Goal: Transaction & Acquisition: Book appointment/travel/reservation

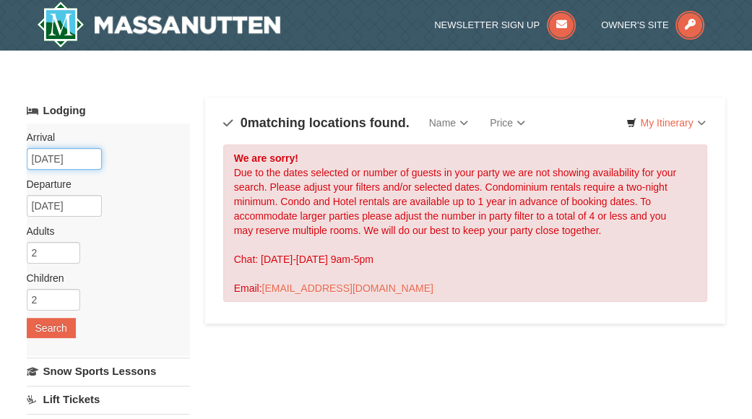
click at [73, 161] on input "12/28/2025" at bounding box center [64, 159] width 75 height 22
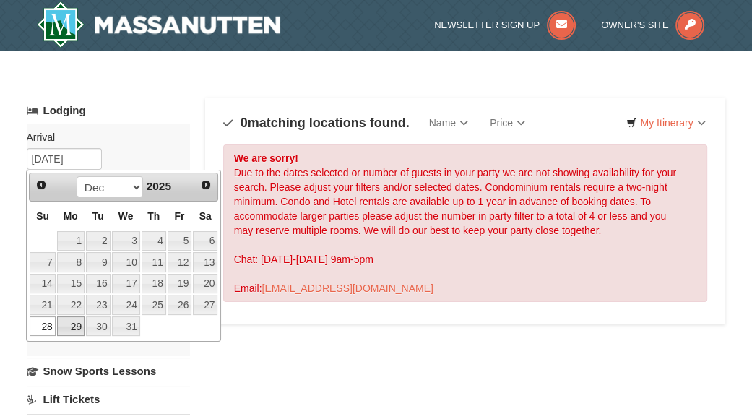
click at [74, 327] on link "29" at bounding box center [70, 327] width 27 height 20
type input "[DATE]"
type input "12/30/2025"
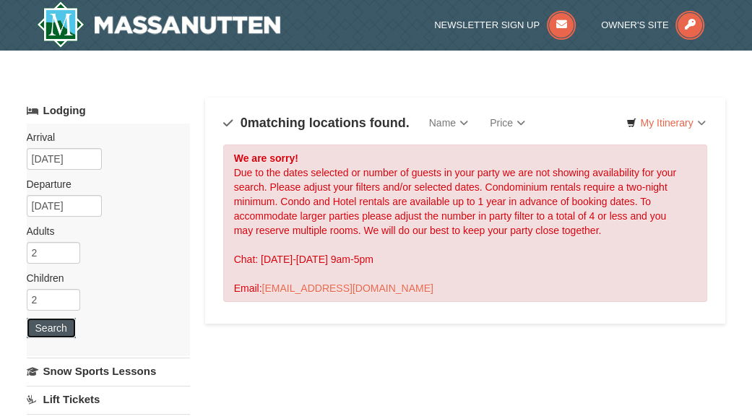
click at [54, 332] on button "Search" at bounding box center [51, 328] width 49 height 20
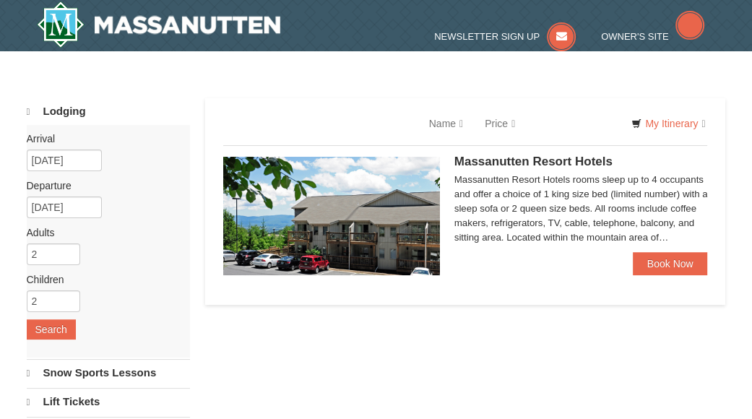
select select "10"
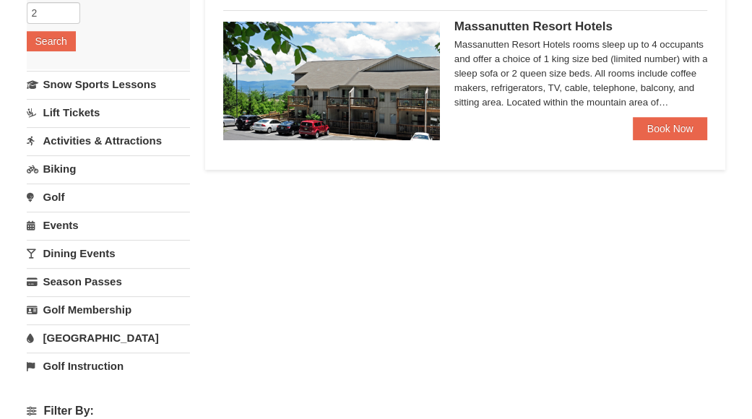
scroll to position [70, 0]
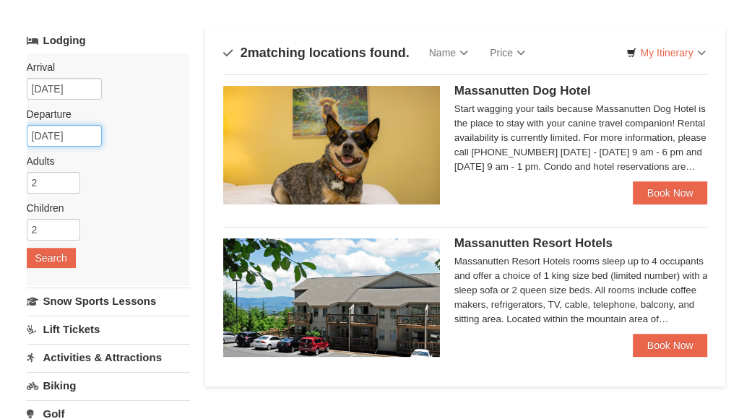
click at [71, 134] on input "[DATE]" at bounding box center [64, 136] width 75 height 22
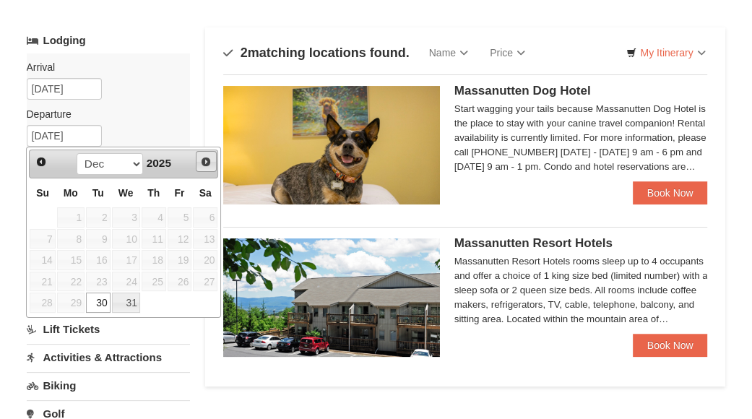
click at [203, 163] on span "Next" at bounding box center [206, 162] width 12 height 12
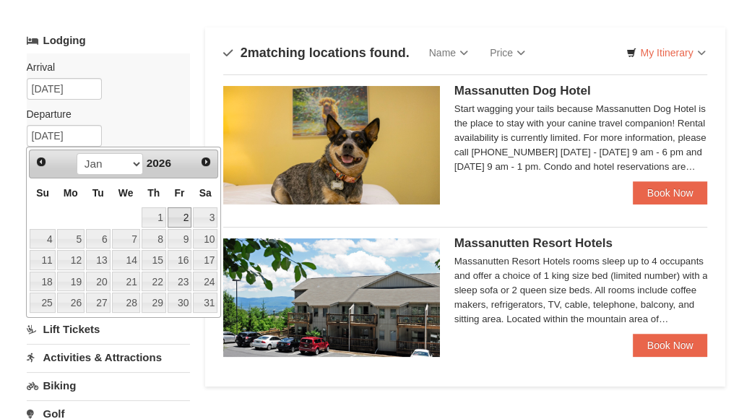
click at [182, 216] on link "2" at bounding box center [180, 217] width 25 height 20
type input "01/02/2026"
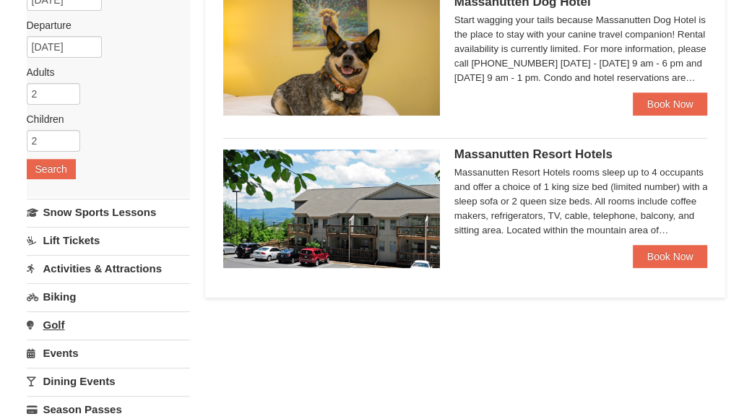
scroll to position [215, 0]
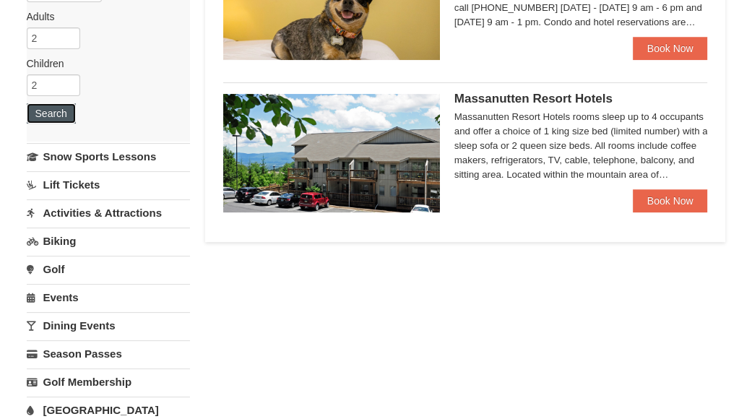
click at [60, 114] on button "Search" at bounding box center [51, 113] width 49 height 20
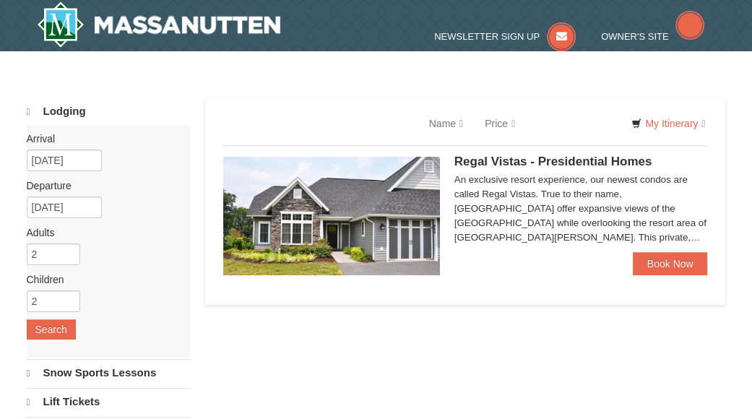
select select "10"
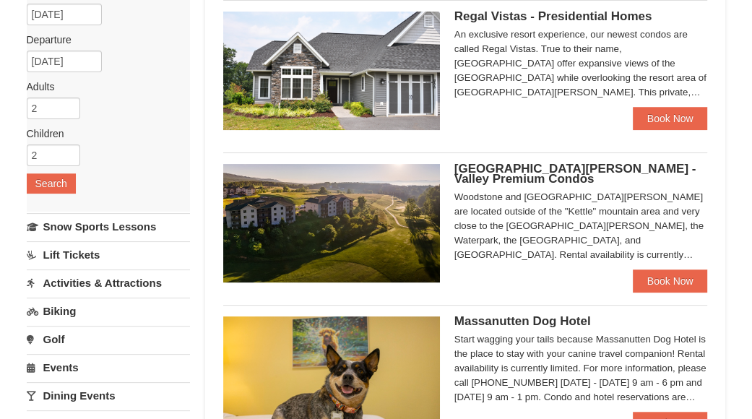
scroll to position [72, 0]
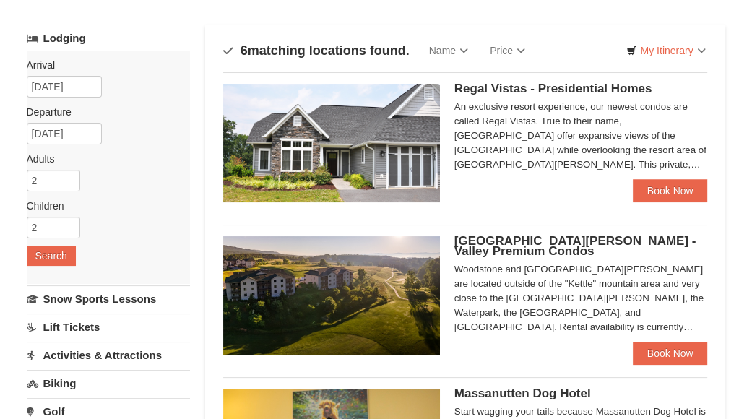
click at [527, 93] on span "Regal Vistas - Presidential Homes" at bounding box center [554, 89] width 198 height 14
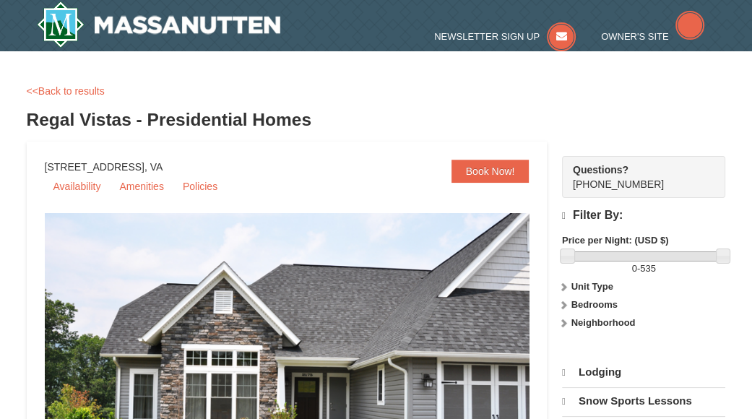
select select "10"
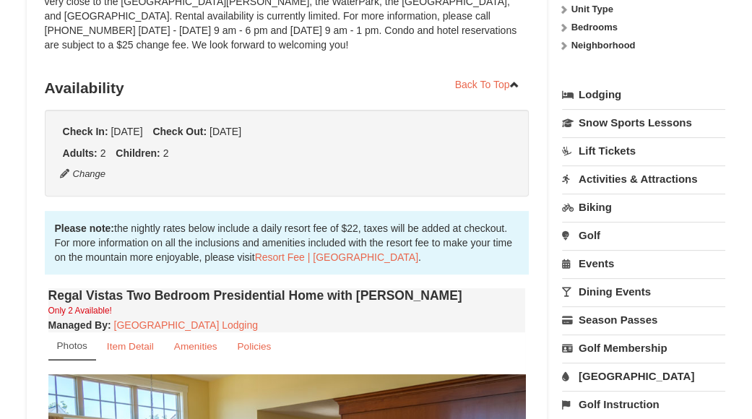
scroll to position [434, 0]
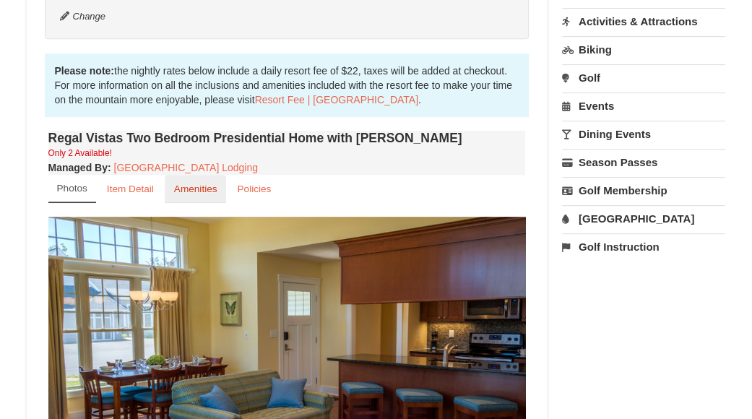
click at [182, 184] on small "Amenities" at bounding box center [195, 189] width 43 height 11
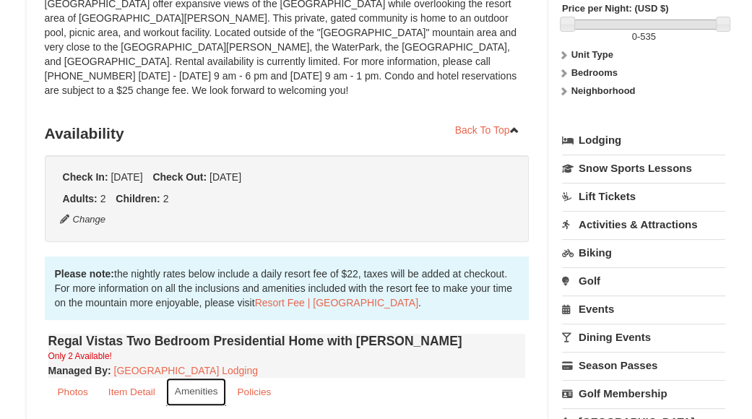
scroll to position [0, 0]
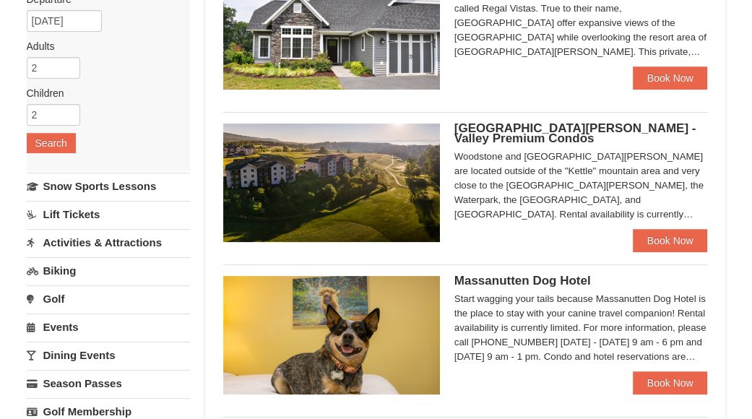
scroll to position [434, 0]
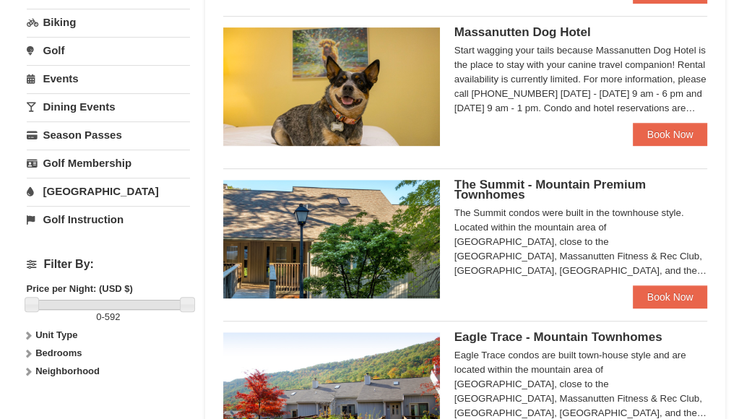
click at [26, 349] on icon at bounding box center [28, 353] width 10 height 10
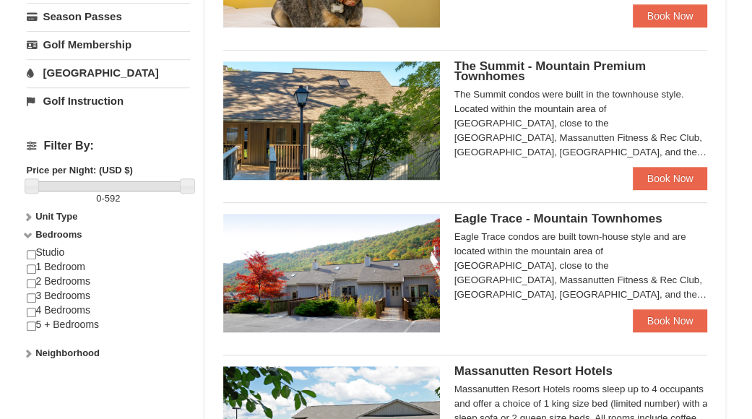
scroll to position [578, 0]
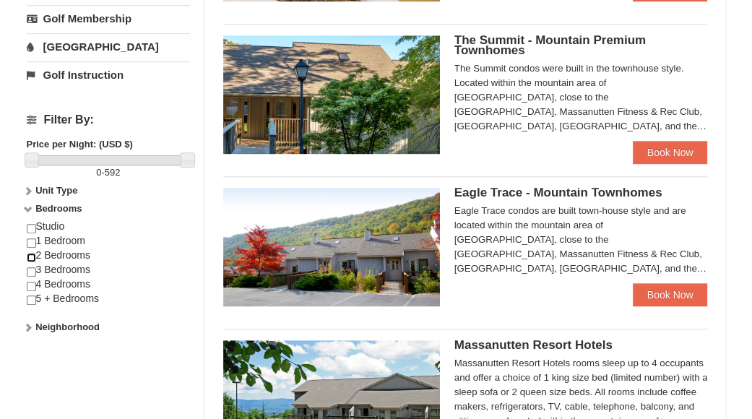
click at [30, 254] on input "checkbox" at bounding box center [31, 257] width 9 height 9
checkbox input "true"
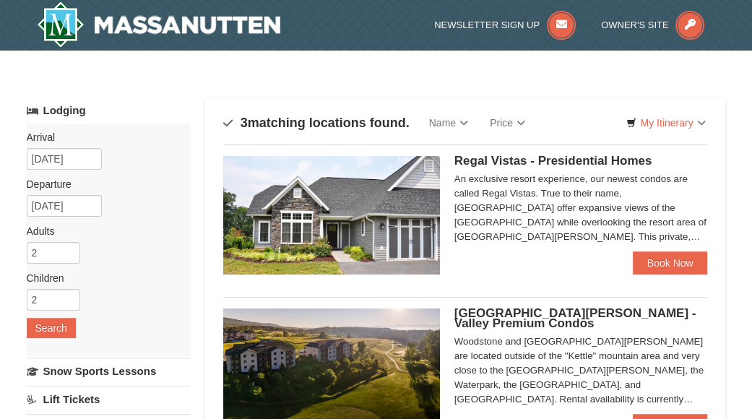
scroll to position [289, 0]
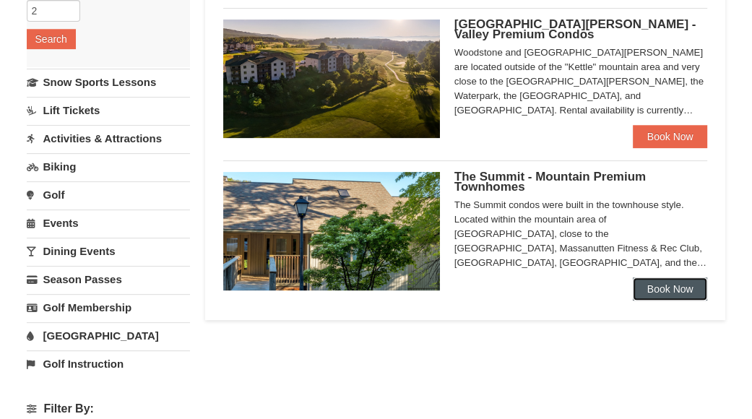
click at [665, 293] on link "Book Now" at bounding box center [670, 288] width 75 height 23
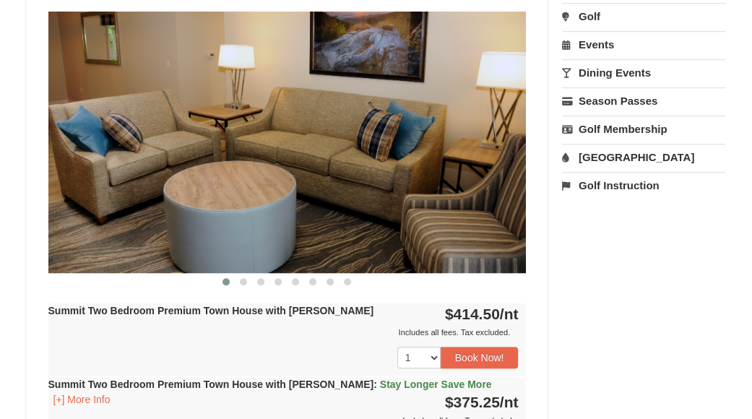
scroll to position [504, 0]
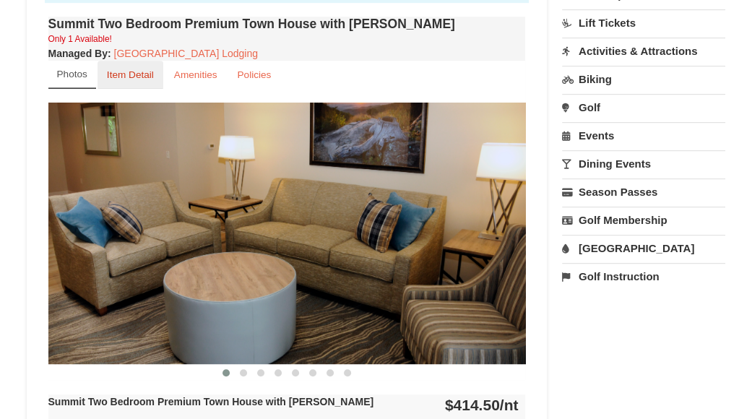
click at [145, 70] on small "Item Detail" at bounding box center [130, 74] width 47 height 11
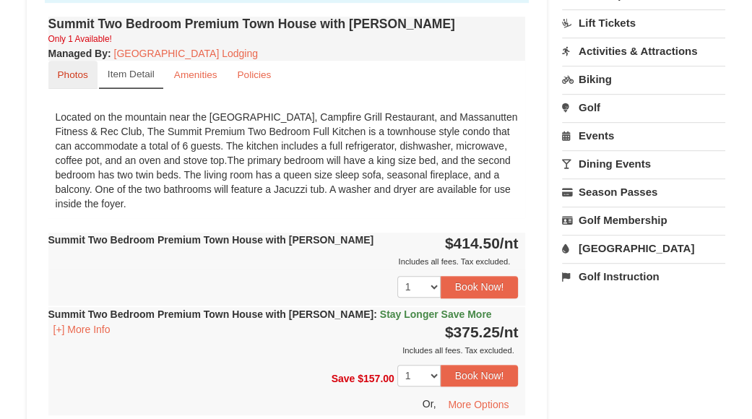
click at [77, 74] on small "Photos" at bounding box center [73, 74] width 30 height 11
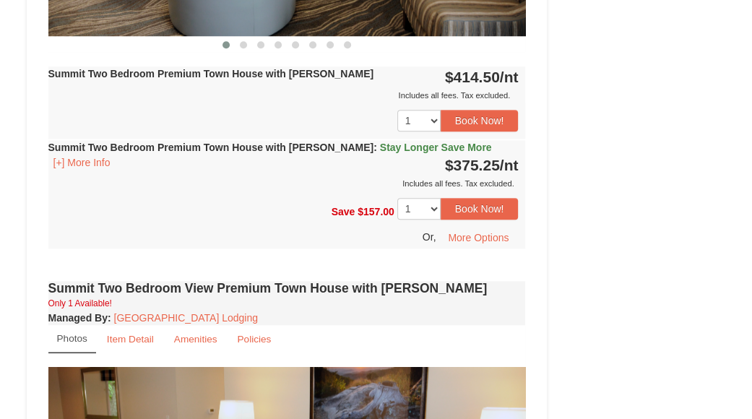
scroll to position [793, 0]
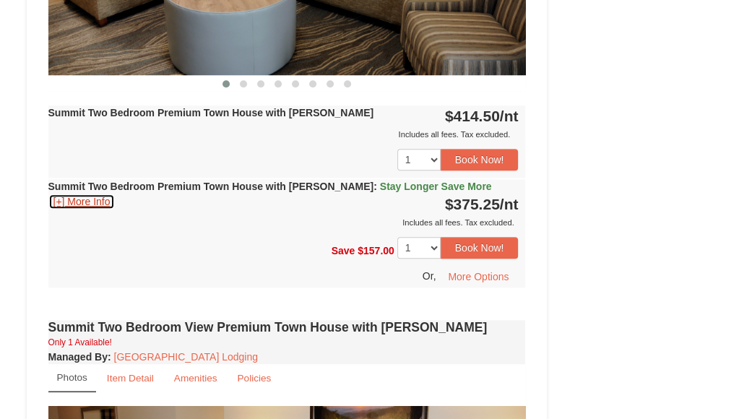
click at [81, 197] on button "[+] More Info" at bounding box center [81, 202] width 67 height 16
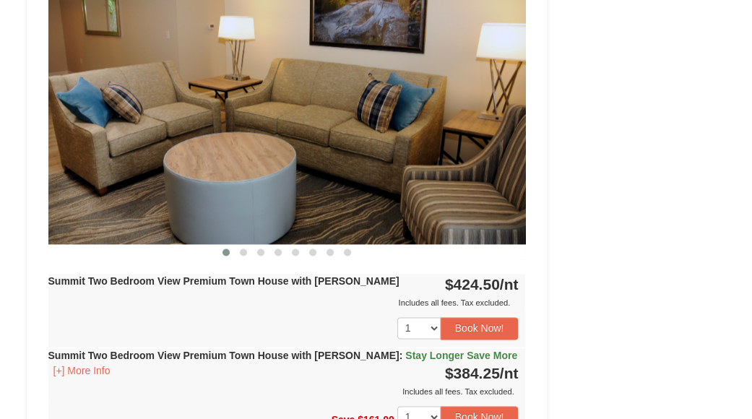
scroll to position [1227, 0]
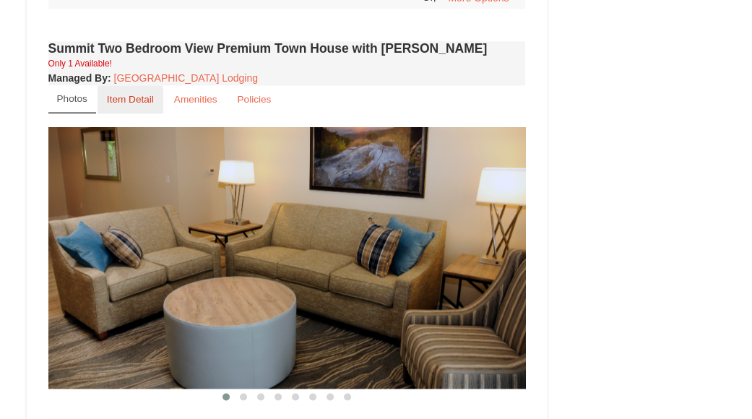
click at [118, 111] on link "Item Detail" at bounding box center [131, 99] width 66 height 28
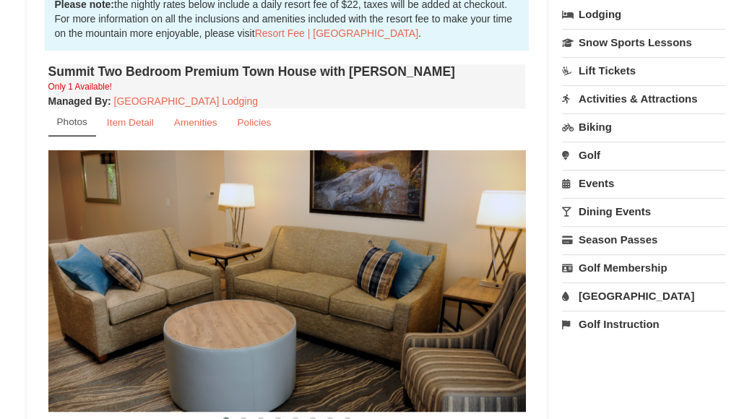
scroll to position [360, 0]
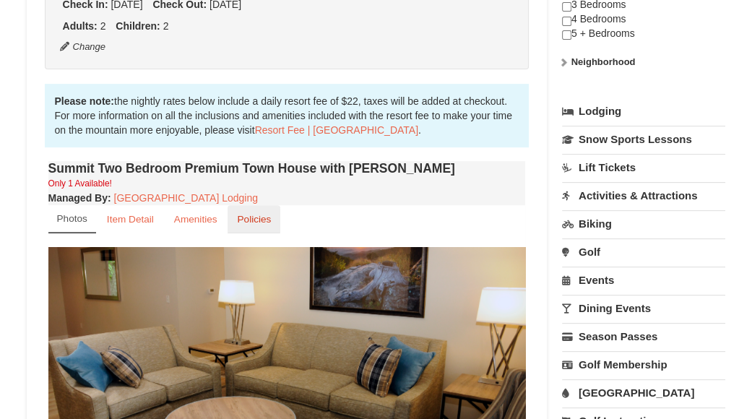
click at [238, 219] on small "Policies" at bounding box center [254, 219] width 34 height 11
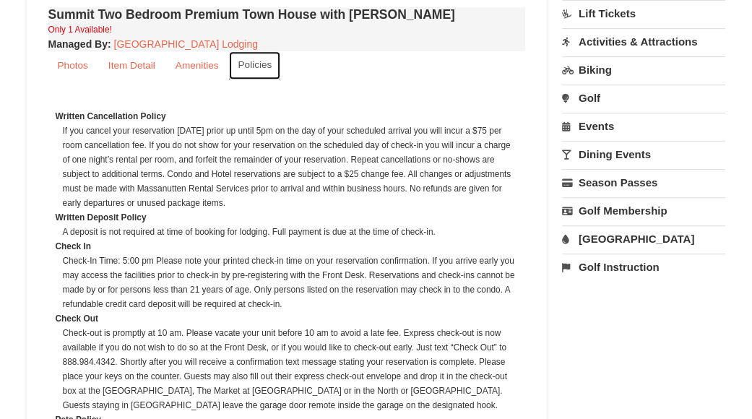
scroll to position [650, 0]
